Goal: Find specific page/section: Find specific page/section

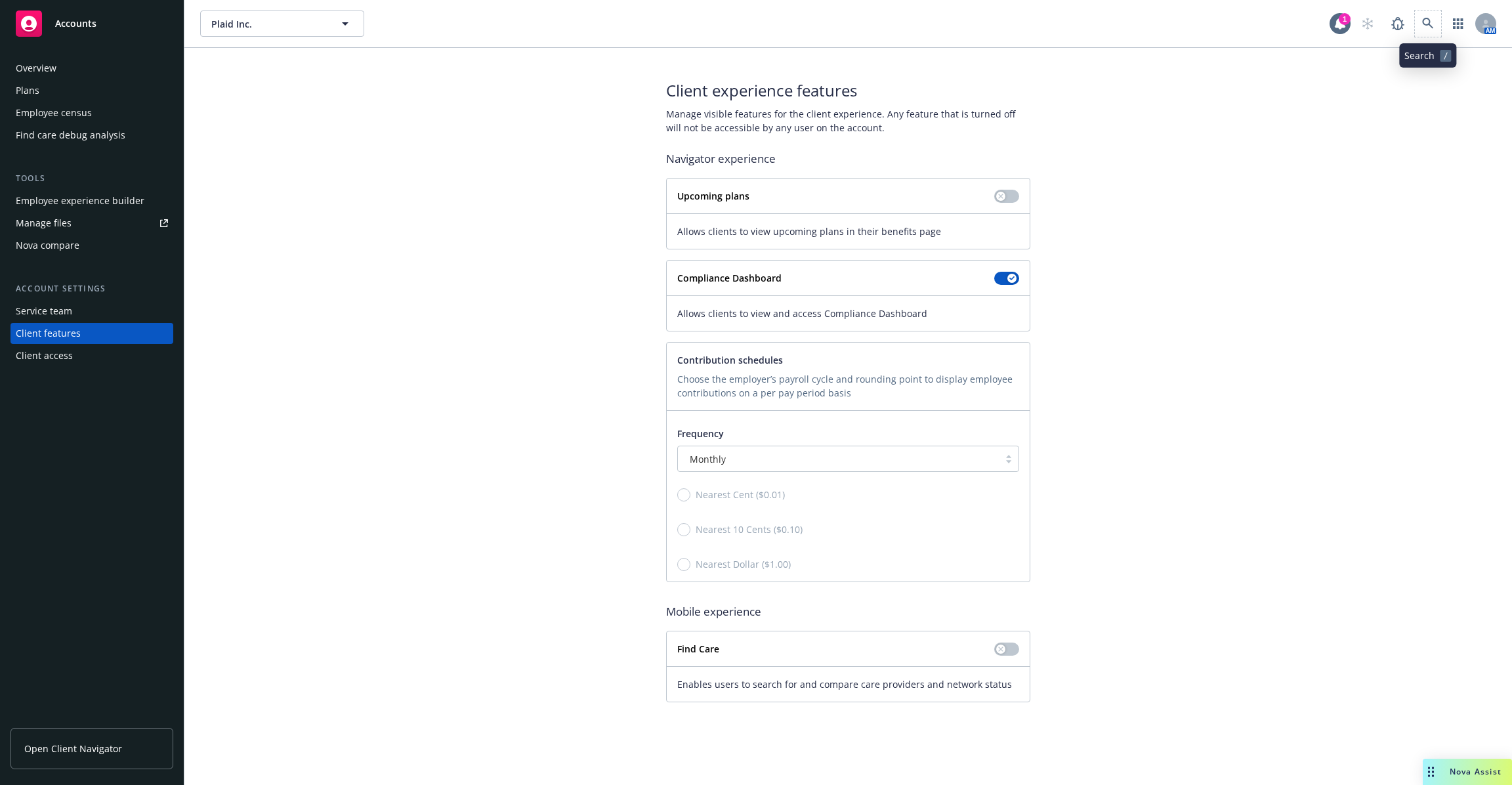
click at [1438, 32] on span at bounding box center [1427, 23] width 26 height 26
click at [1430, 26] on icon at bounding box center [1427, 23] width 11 height 11
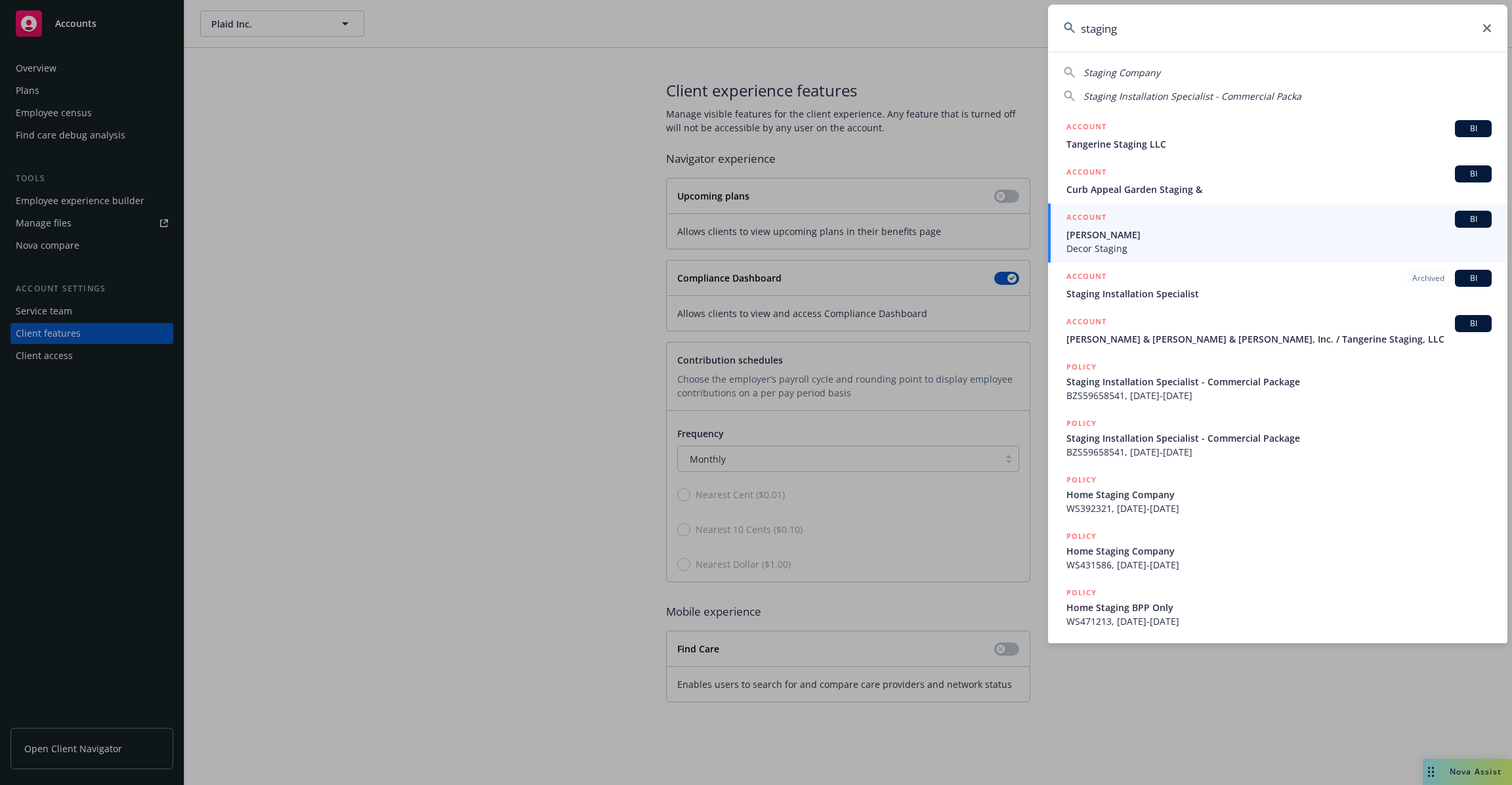
type input "staging"
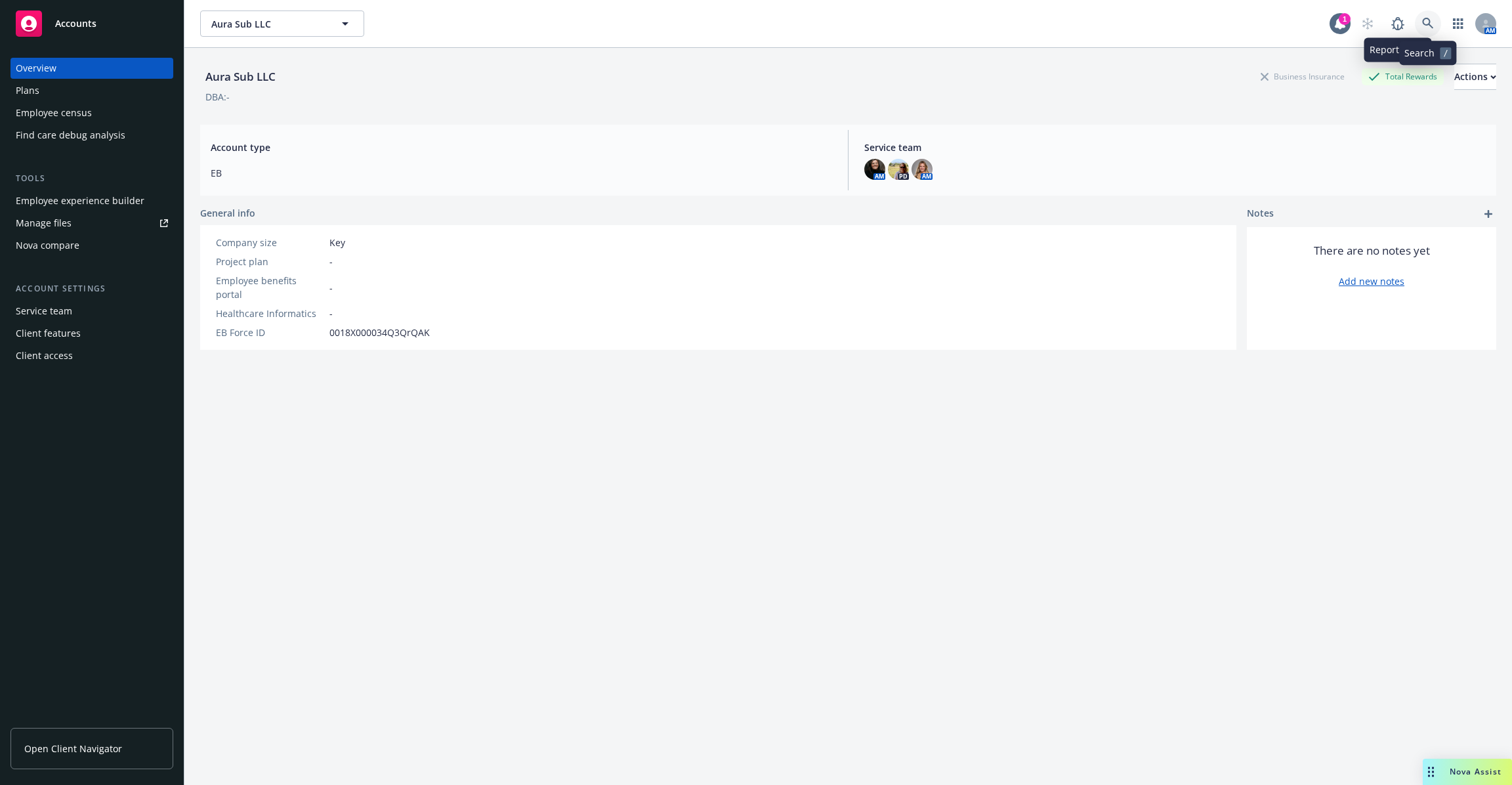
click at [1431, 21] on icon at bounding box center [1428, 23] width 12 height 12
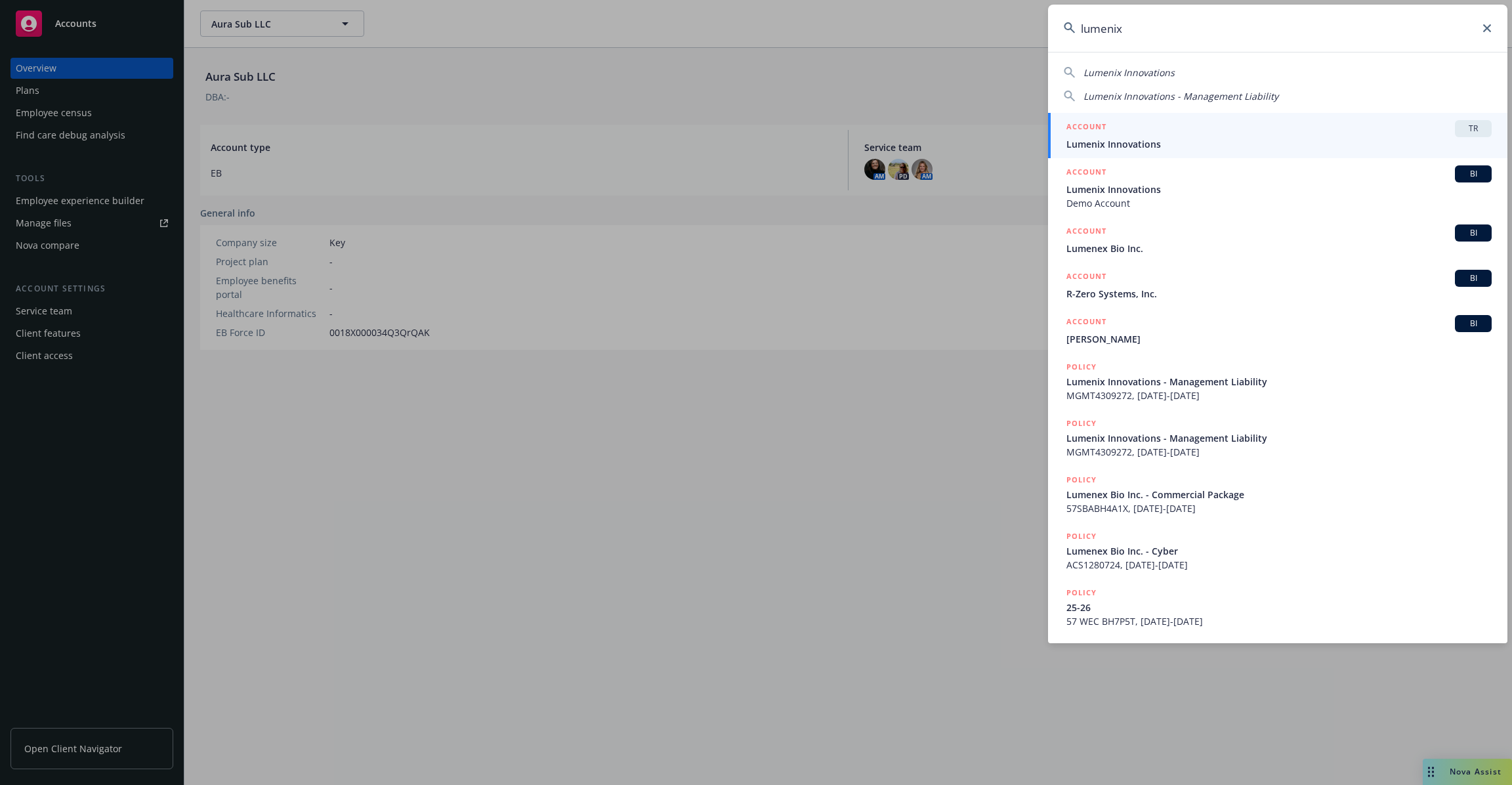
type input "lumenix"
click at [1348, 135] on div "ACCOUNT TR" at bounding box center [1279, 128] width 425 height 17
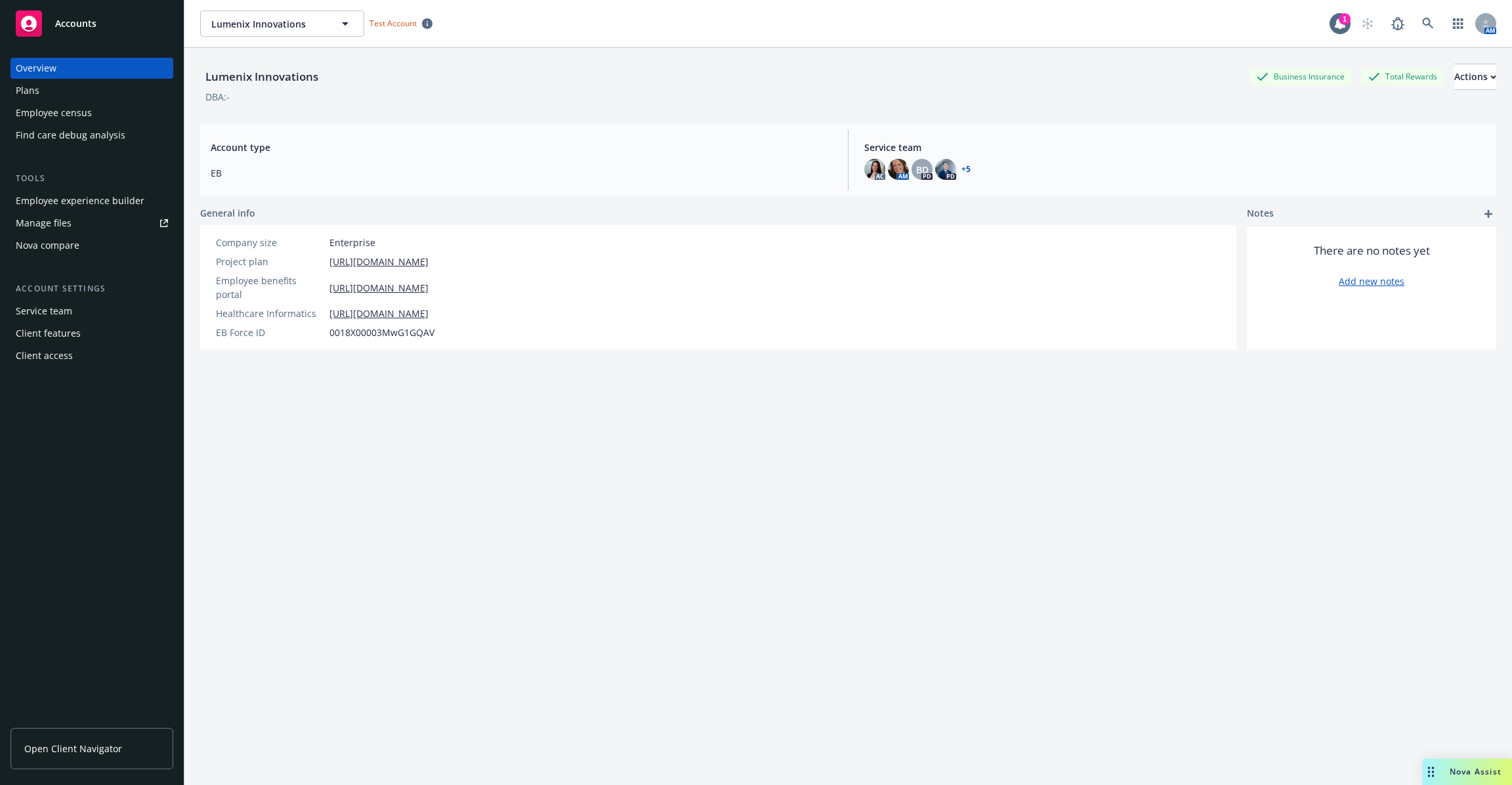
click at [83, 111] on div "Employee census" at bounding box center [54, 113] width 76 height 21
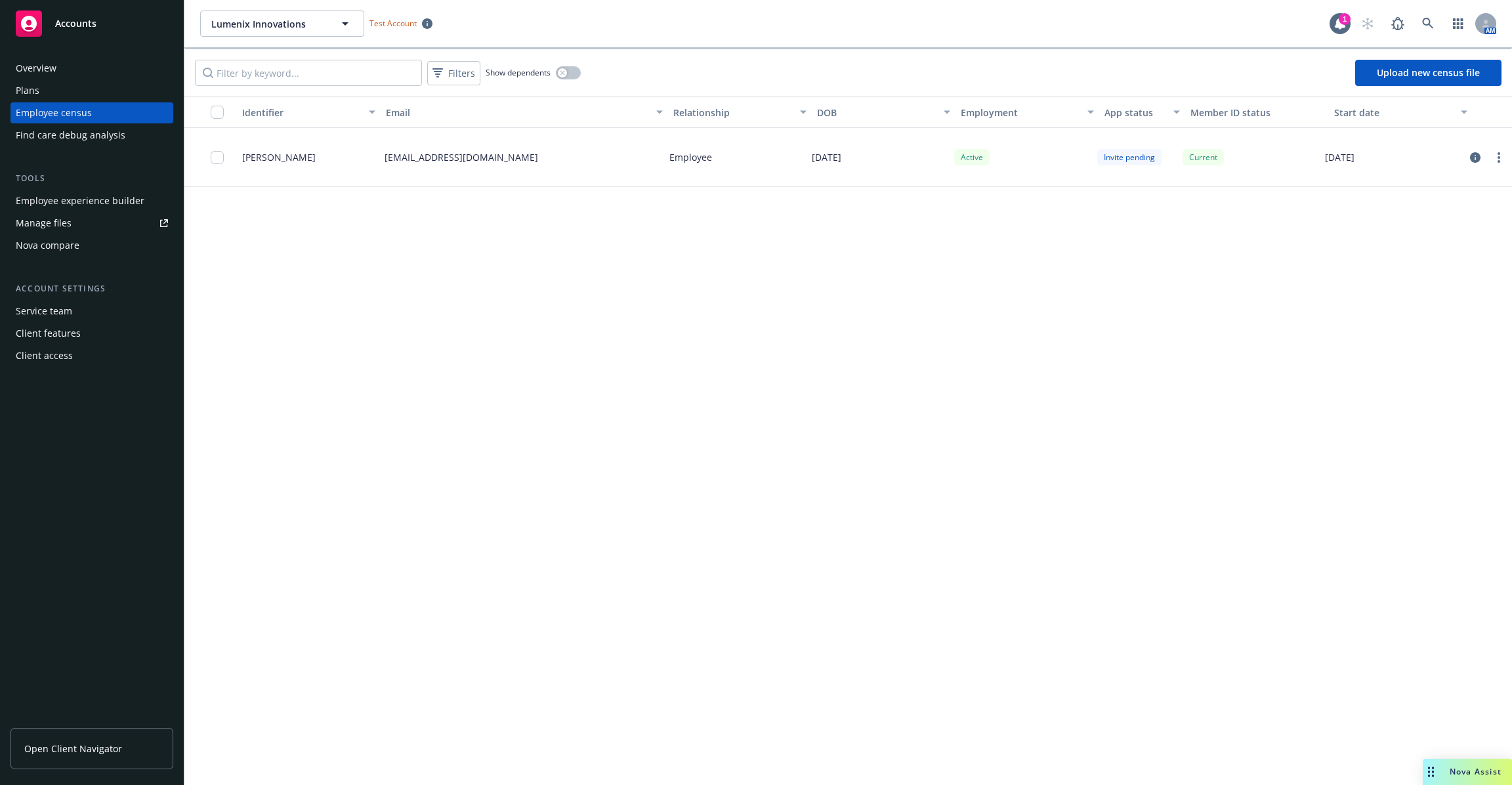
click at [984, 440] on div "Identifier Email Relationship DOB Employment App status Member ID status Start …" at bounding box center [848, 441] width 1328 height 689
